Goal: Use online tool/utility: Utilize a website feature to perform a specific function

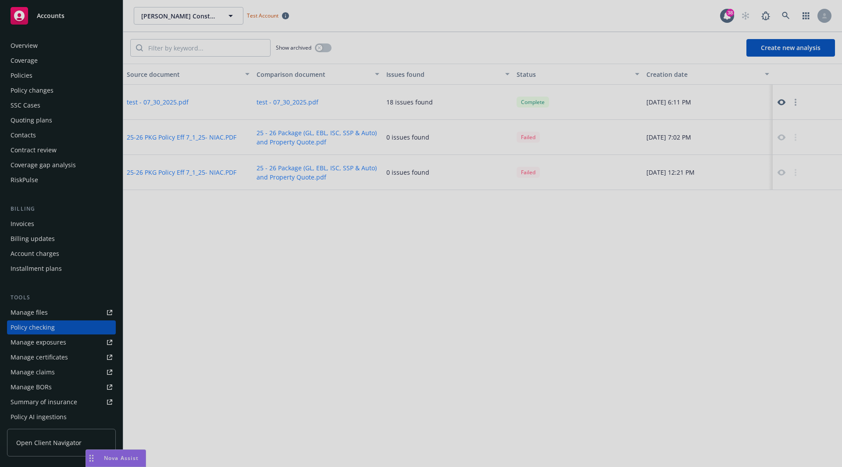
scroll to position [79, 0]
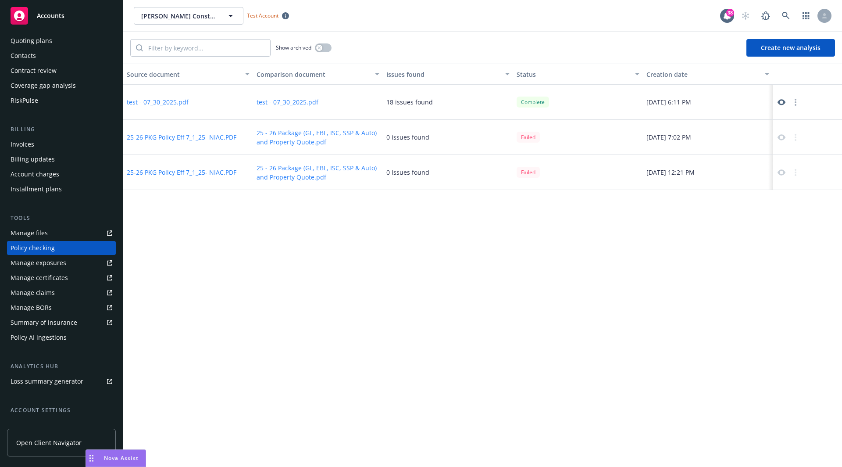
click at [775, 50] on button "Create new analysis" at bounding box center [790, 48] width 89 height 18
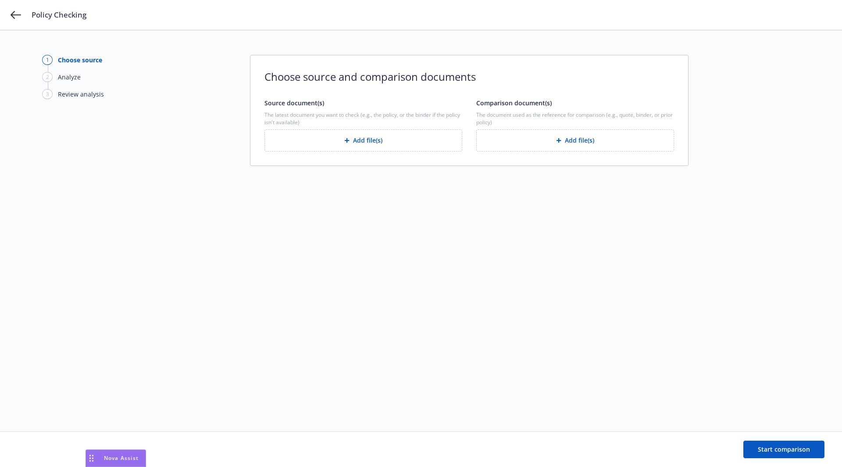
click at [354, 141] on button "Add file(s)" at bounding box center [363, 140] width 198 height 22
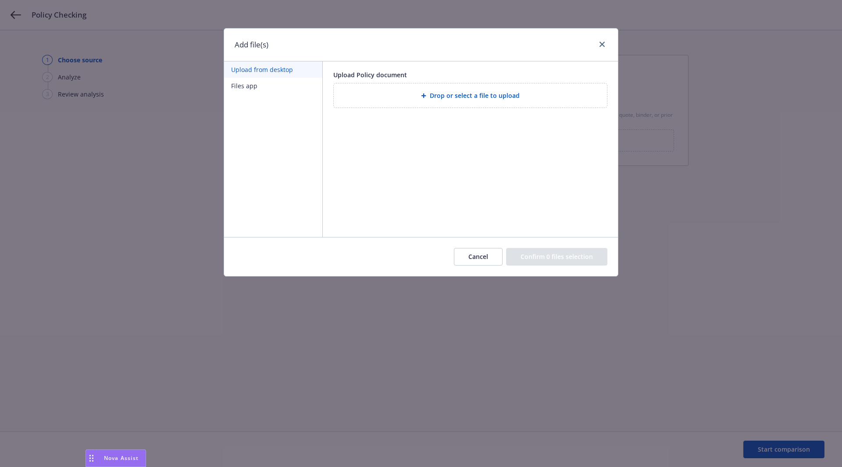
click at [396, 98] on div "Drop or select a file to upload" at bounding box center [470, 95] width 259 height 10
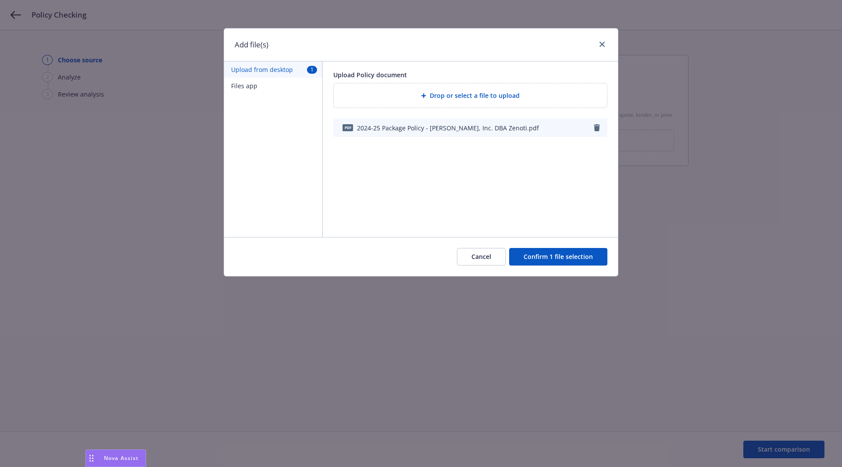
click at [560, 263] on button "Confirm 1 file selection" at bounding box center [558, 257] width 98 height 18
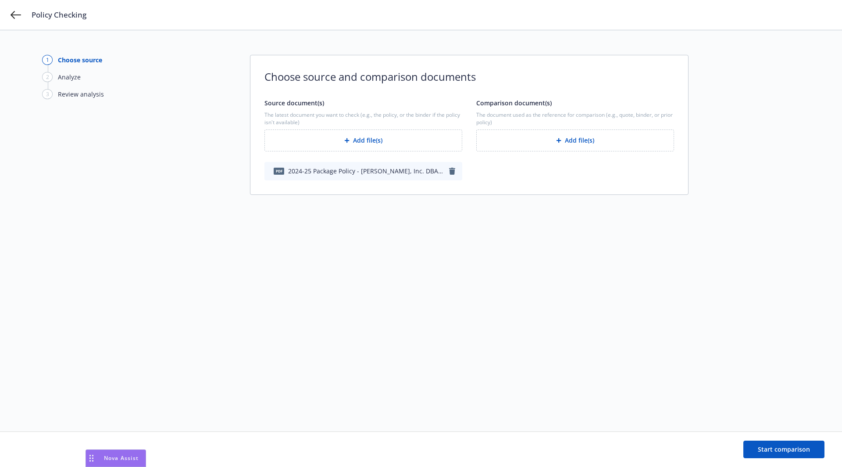
click at [566, 140] on button "Add file(s)" at bounding box center [575, 140] width 198 height 22
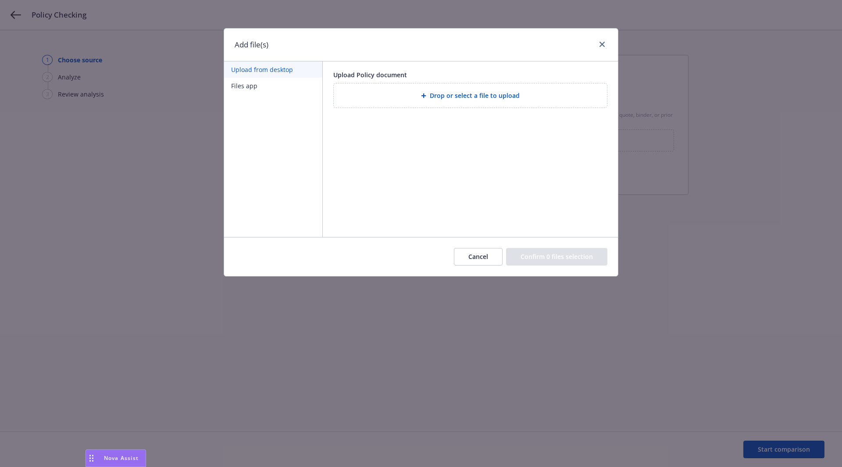
click at [494, 93] on span "Drop or select a file to upload" at bounding box center [475, 95] width 90 height 9
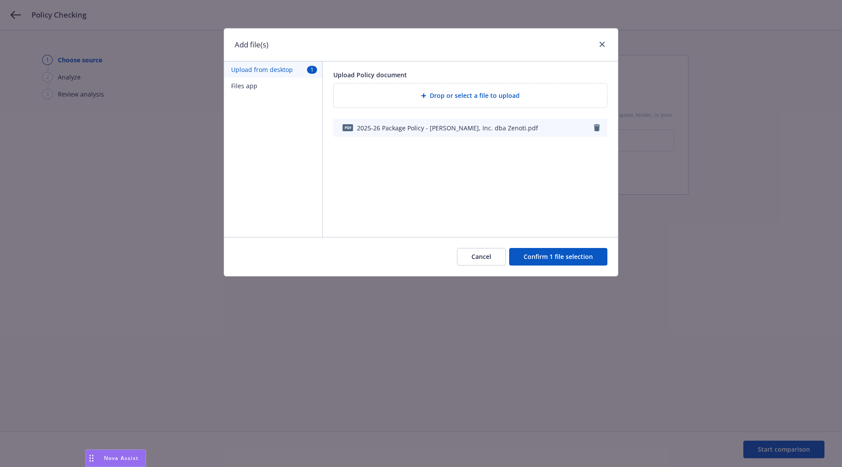
click at [539, 260] on button "Confirm 1 file selection" at bounding box center [558, 257] width 98 height 18
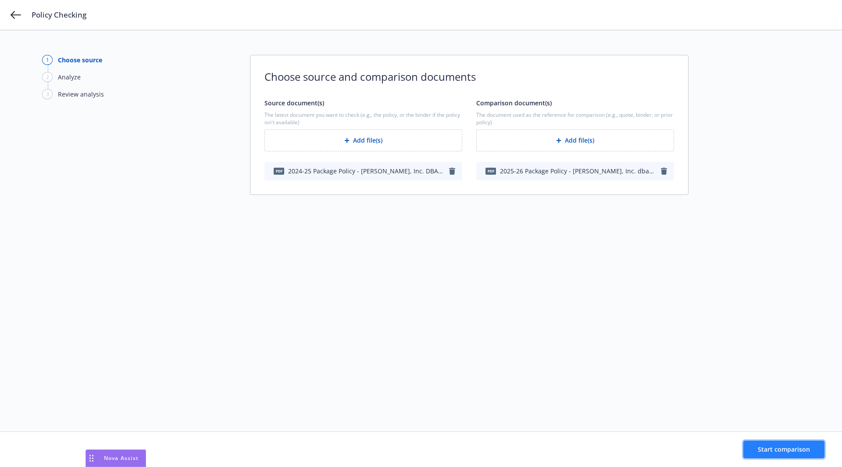
click at [775, 455] on button "Start comparison" at bounding box center [783, 449] width 81 height 18
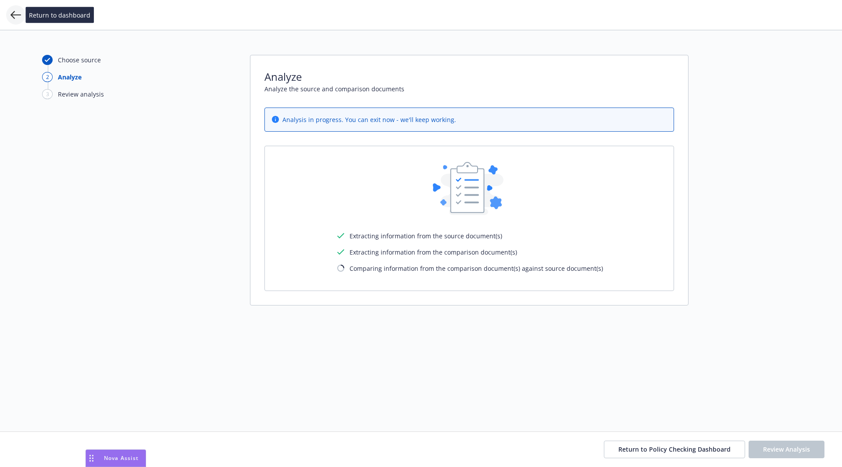
click at [15, 18] on icon at bounding box center [16, 15] width 11 height 11
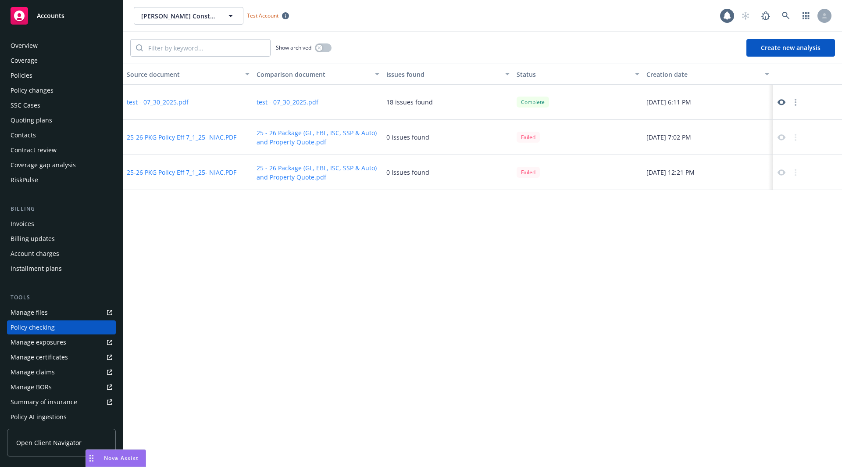
scroll to position [79, 0]
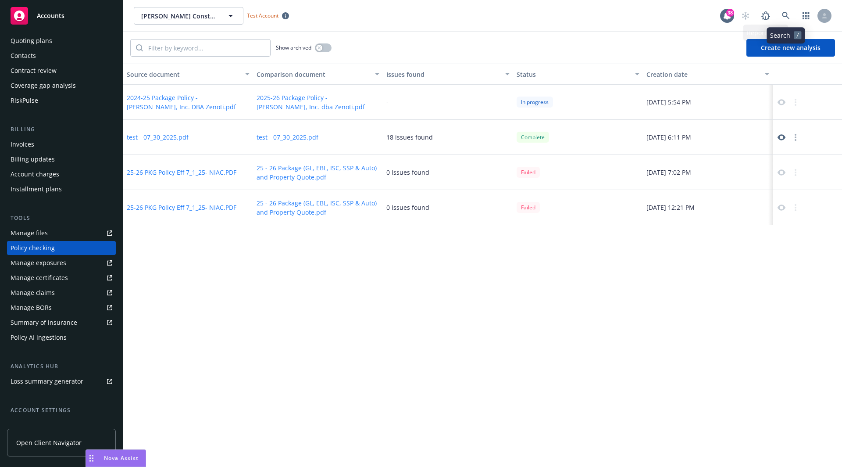
click at [781, 43] on body "Accounts Overview Coverage Policies Policy changes SSC Cases Quoting plans Cont…" at bounding box center [421, 233] width 842 height 467
click at [787, 45] on button "Create new analysis" at bounding box center [790, 48] width 89 height 18
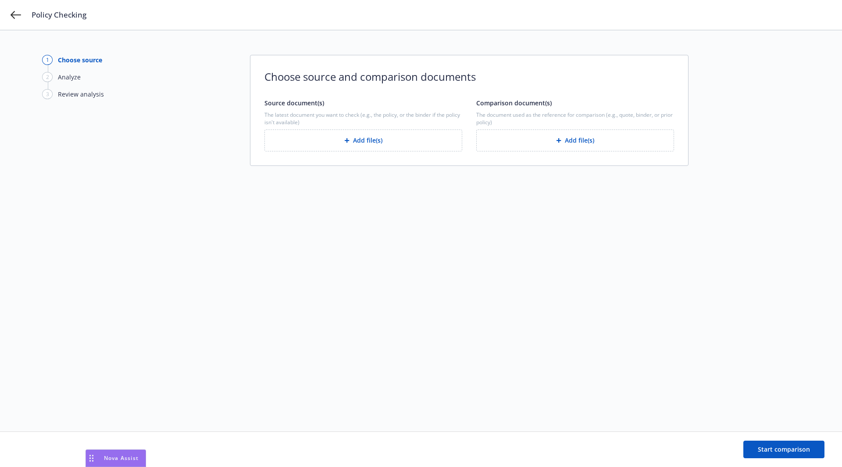
click at [406, 132] on button "Add file(s)" at bounding box center [363, 140] width 198 height 22
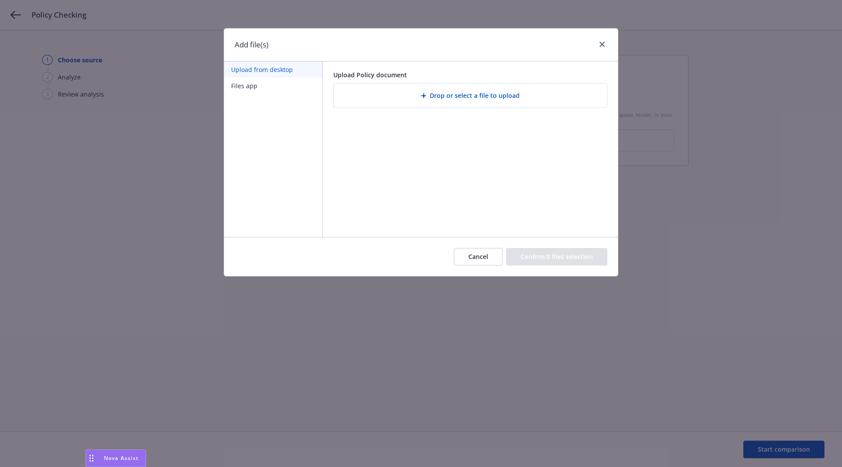
click at [414, 90] on div "Drop or select a file to upload" at bounding box center [470, 95] width 259 height 10
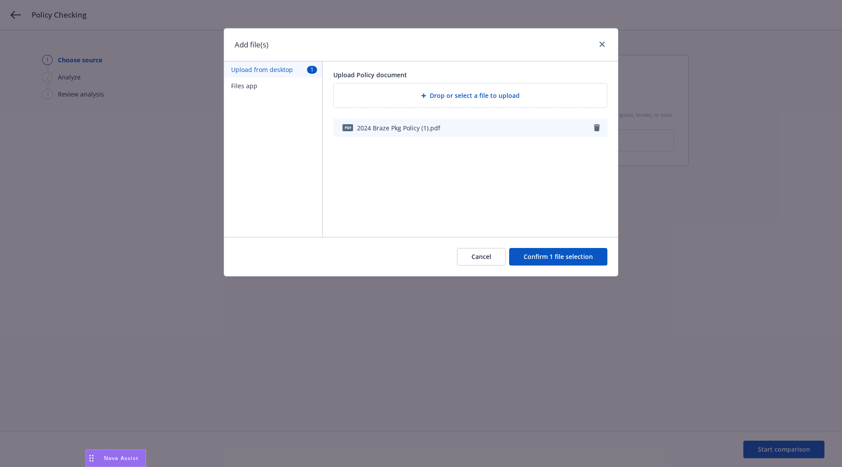
click at [526, 257] on button "Confirm 1 file selection" at bounding box center [558, 257] width 98 height 18
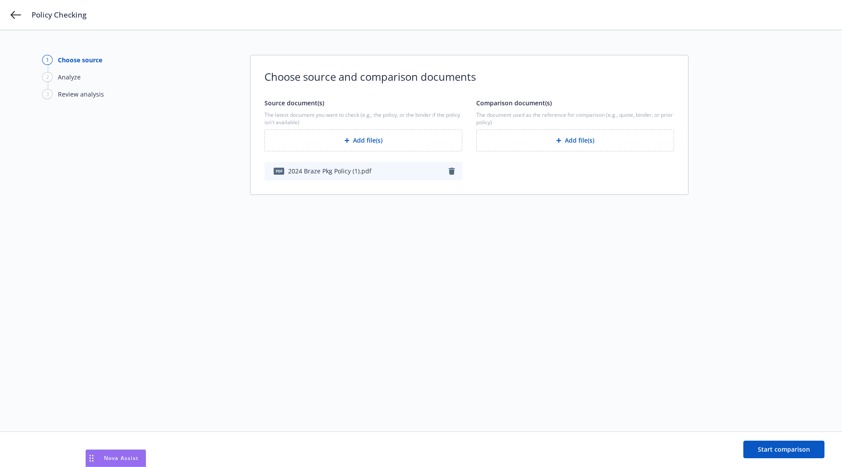
click at [567, 134] on button "Add file(s)" at bounding box center [575, 140] width 198 height 22
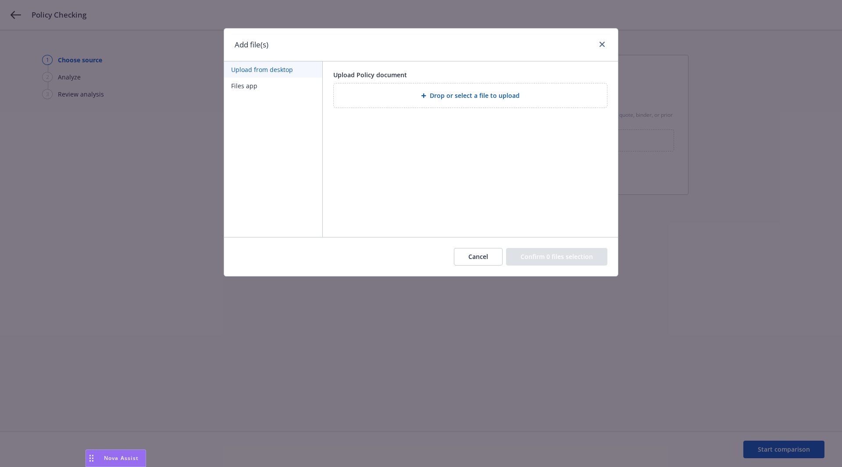
click at [466, 97] on span "Drop or select a file to upload" at bounding box center [475, 95] width 90 height 9
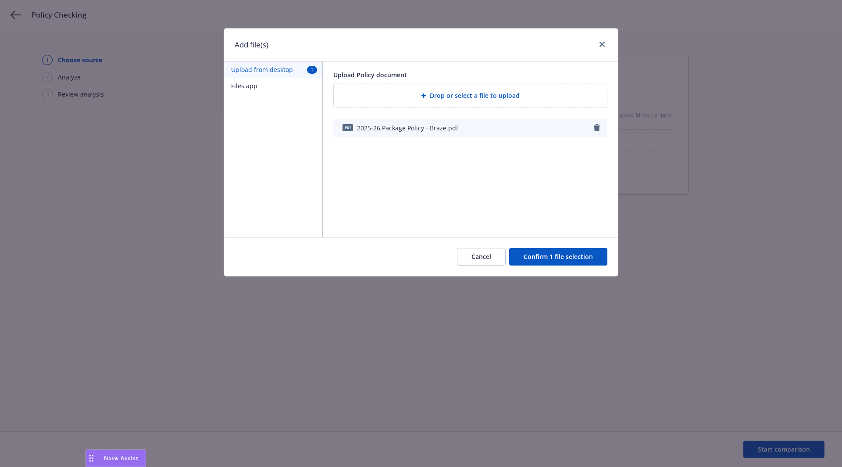
click at [575, 256] on button "Confirm 1 file selection" at bounding box center [558, 257] width 98 height 18
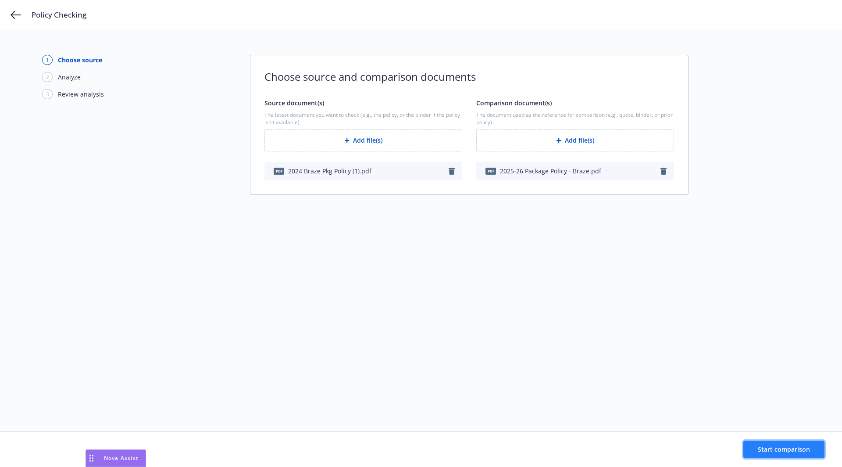
click at [771, 445] on span "Start comparison" at bounding box center [784, 449] width 52 height 8
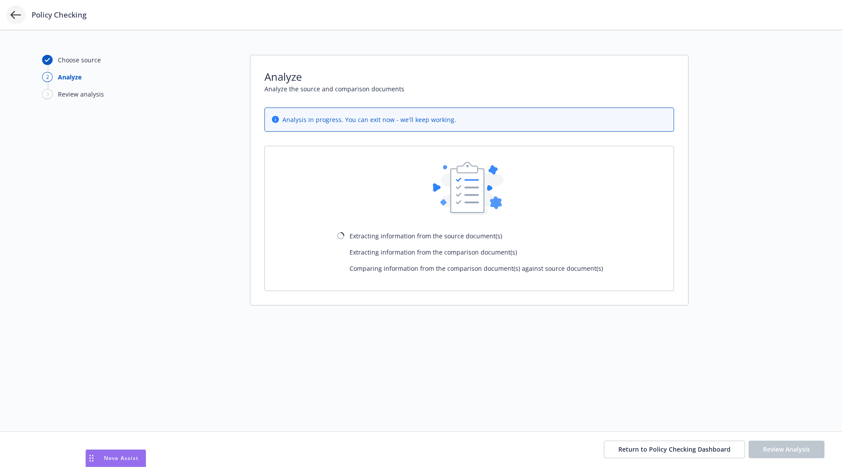
click at [12, 16] on icon at bounding box center [16, 15] width 11 height 8
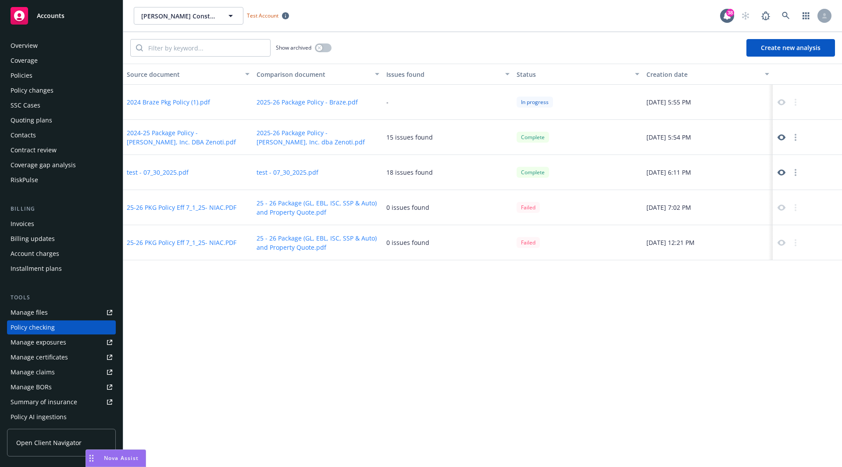
scroll to position [79, 0]
